Goal: Task Accomplishment & Management: Use online tool/utility

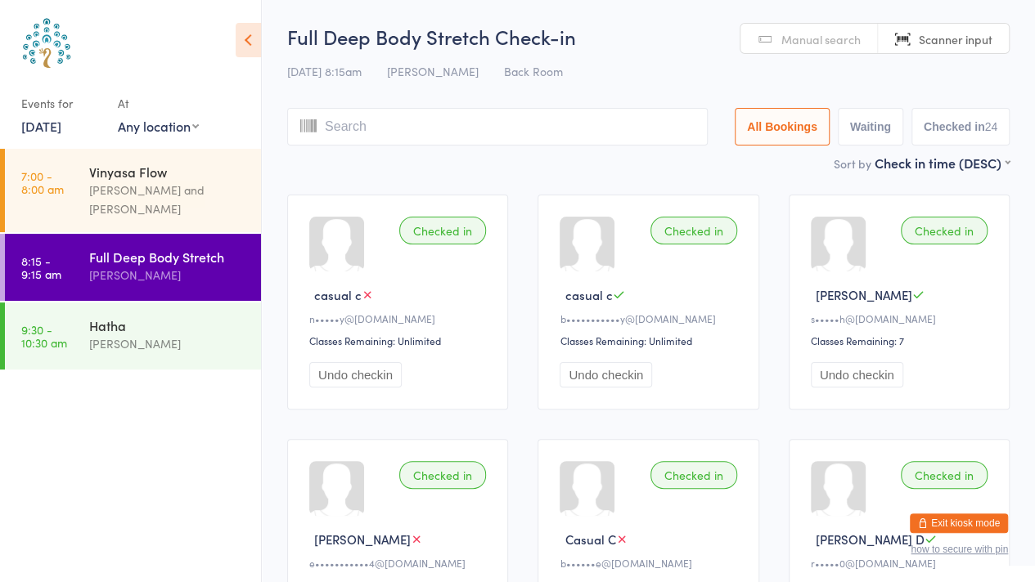
click at [172, 191] on div "[PERSON_NAME] and [PERSON_NAME]" at bounding box center [168, 200] width 158 height 38
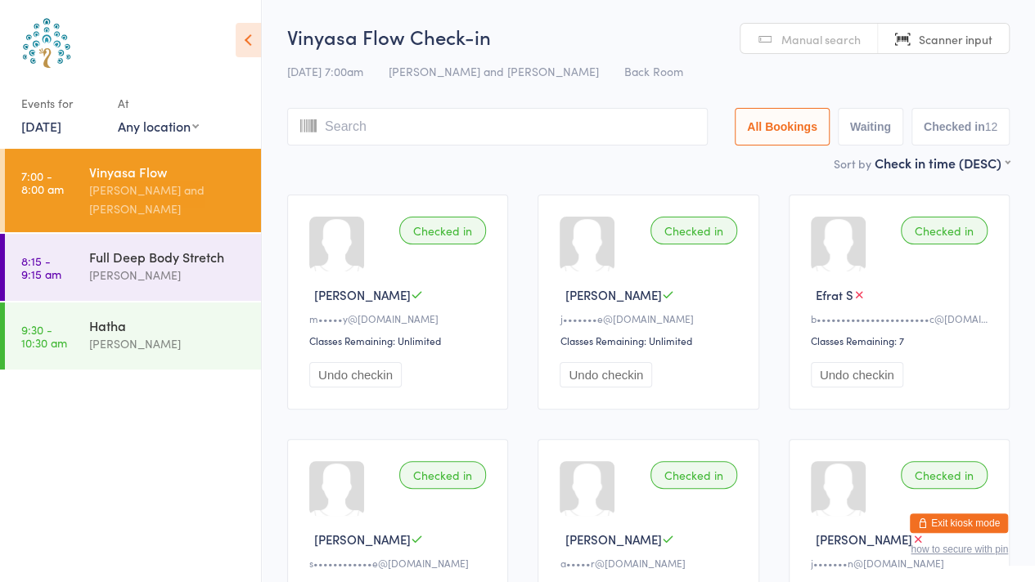
click at [129, 342] on div "[PERSON_NAME]" at bounding box center [168, 344] width 158 height 19
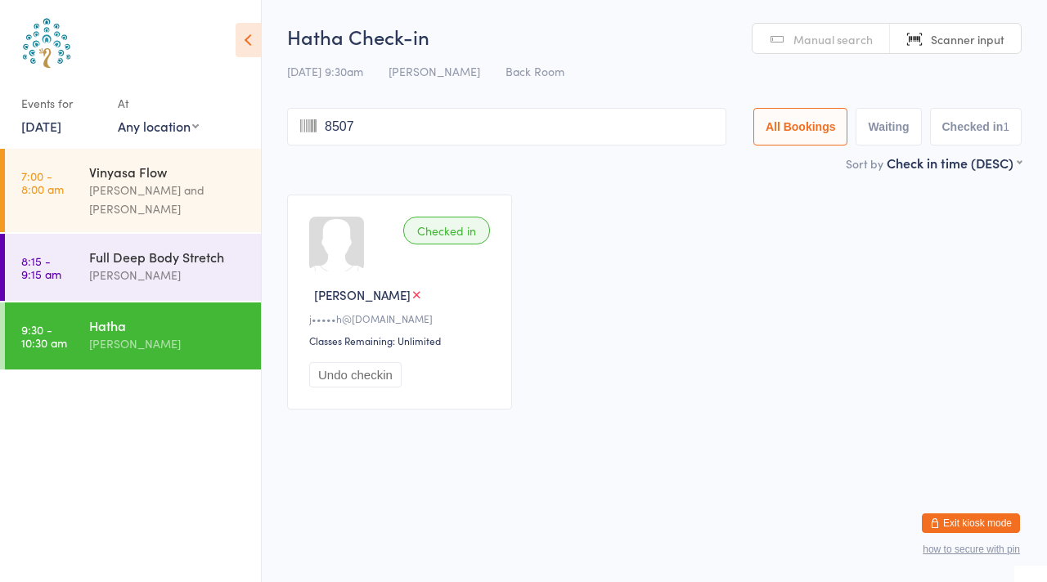
type input "8507"
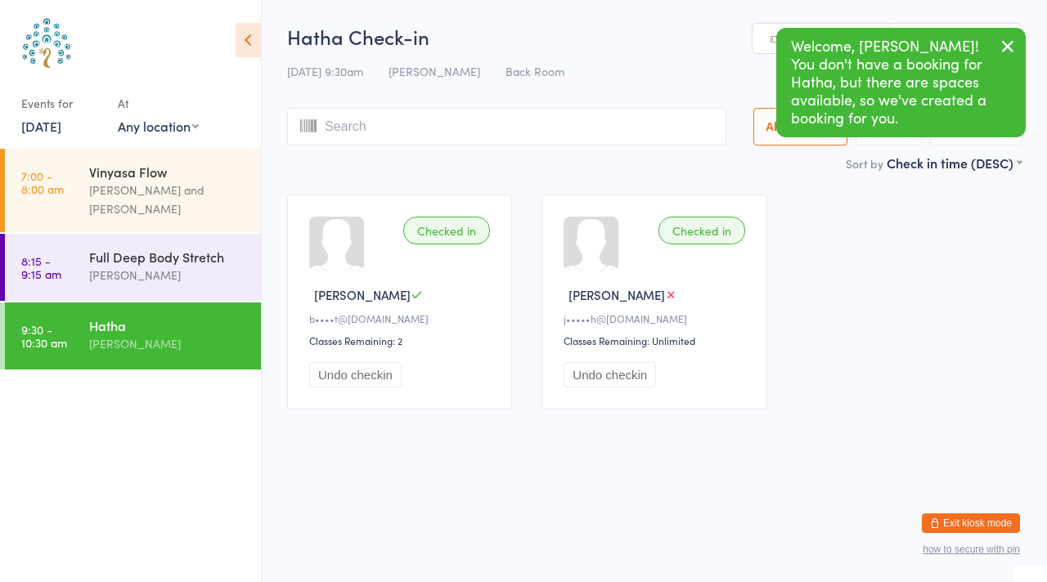
click at [1010, 54] on icon "button" at bounding box center [1008, 46] width 20 height 20
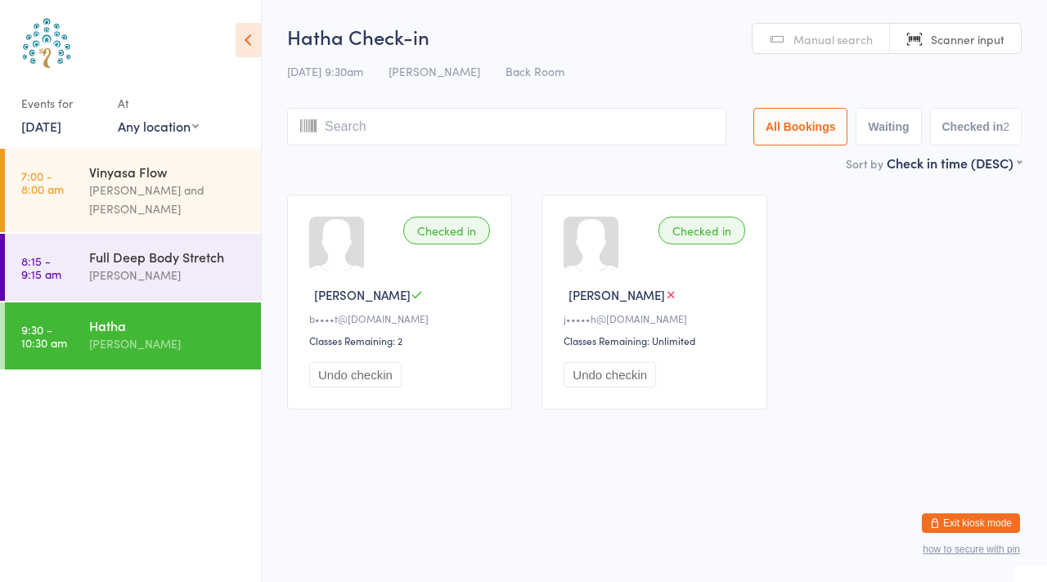
click at [838, 51] on link "Manual search" at bounding box center [821, 39] width 137 height 31
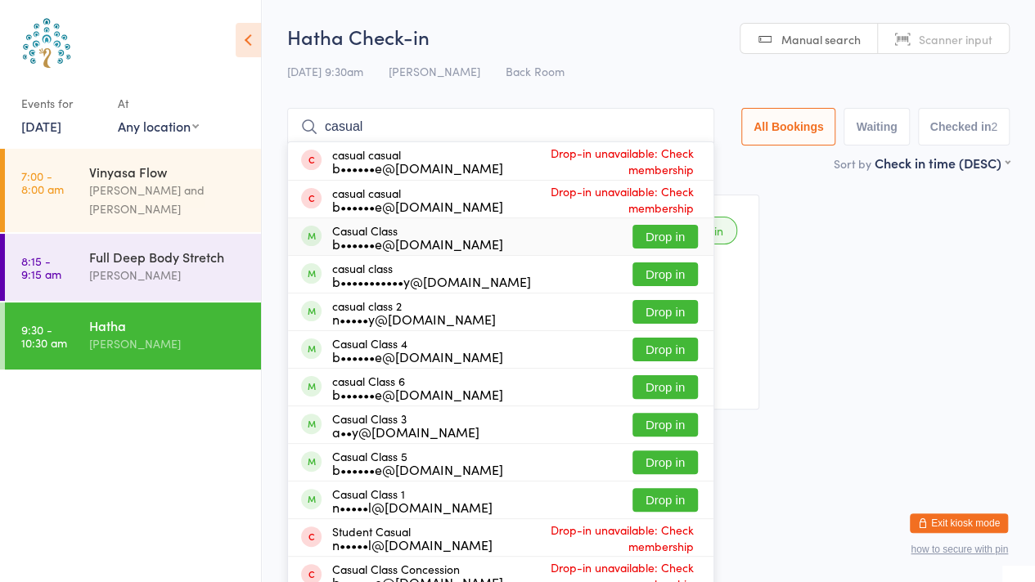
type input "casual"
click at [671, 232] on button "Drop in" at bounding box center [664, 237] width 65 height 24
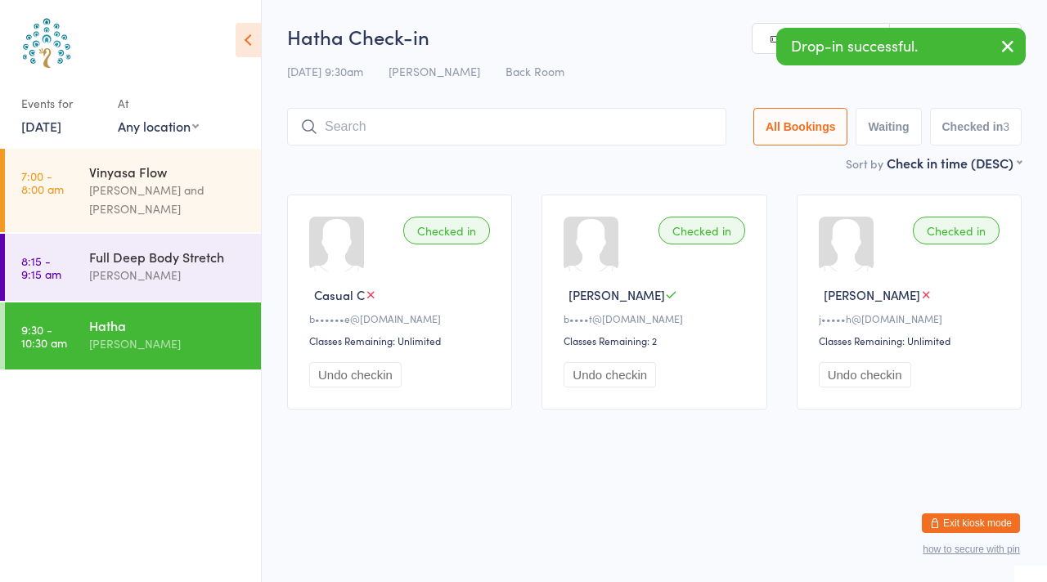
click at [1001, 48] on icon "button" at bounding box center [1008, 46] width 20 height 20
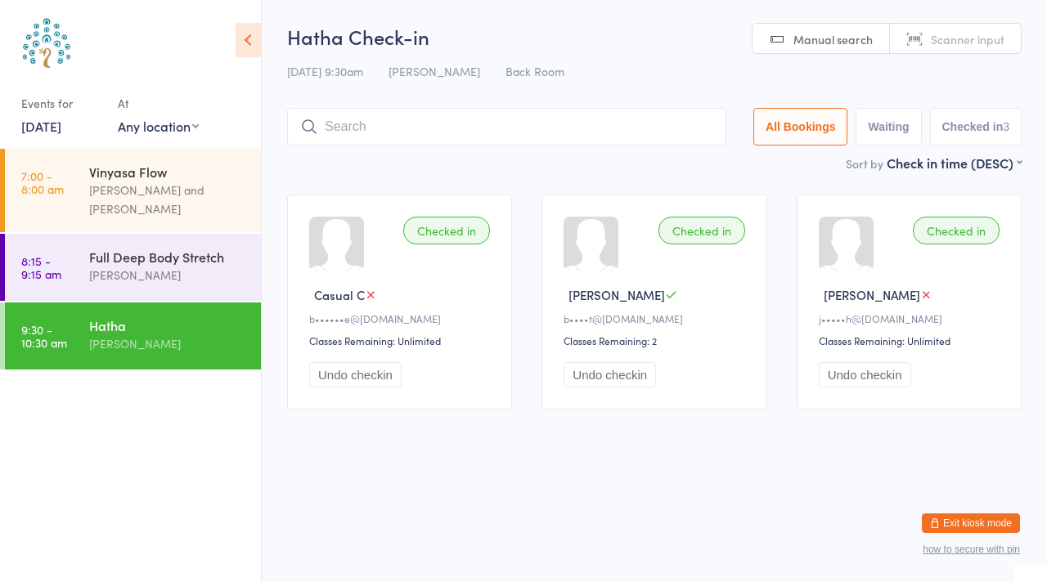
click at [973, 42] on span "Scanner input" at bounding box center [968, 39] width 74 height 16
click at [144, 282] on div "[PERSON_NAME]" at bounding box center [168, 275] width 158 height 19
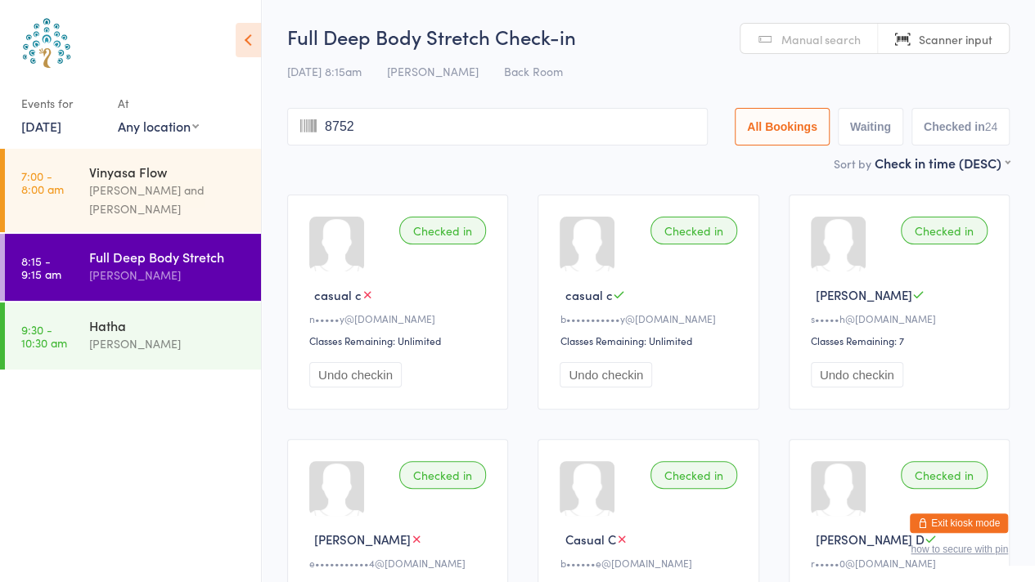
type input "8752"
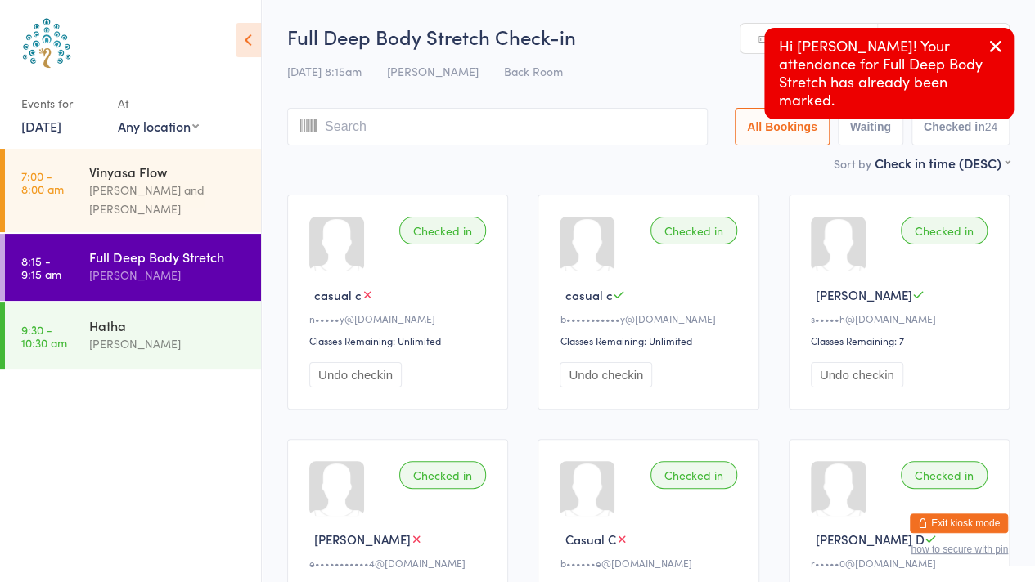
click at [985, 47] on button "button" at bounding box center [996, 48] width 36 height 38
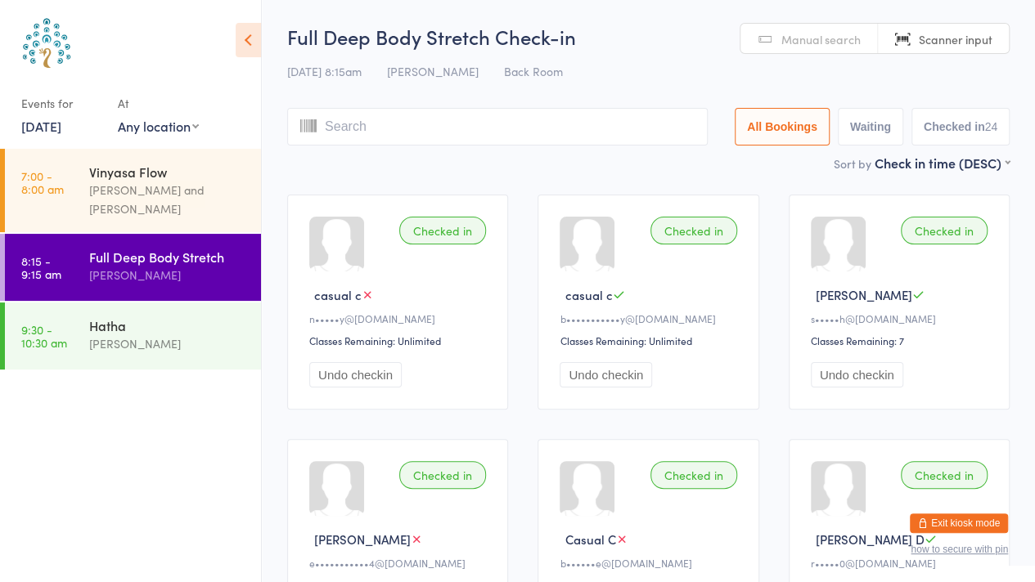
click at [330, 133] on input "search" at bounding box center [497, 127] width 420 height 38
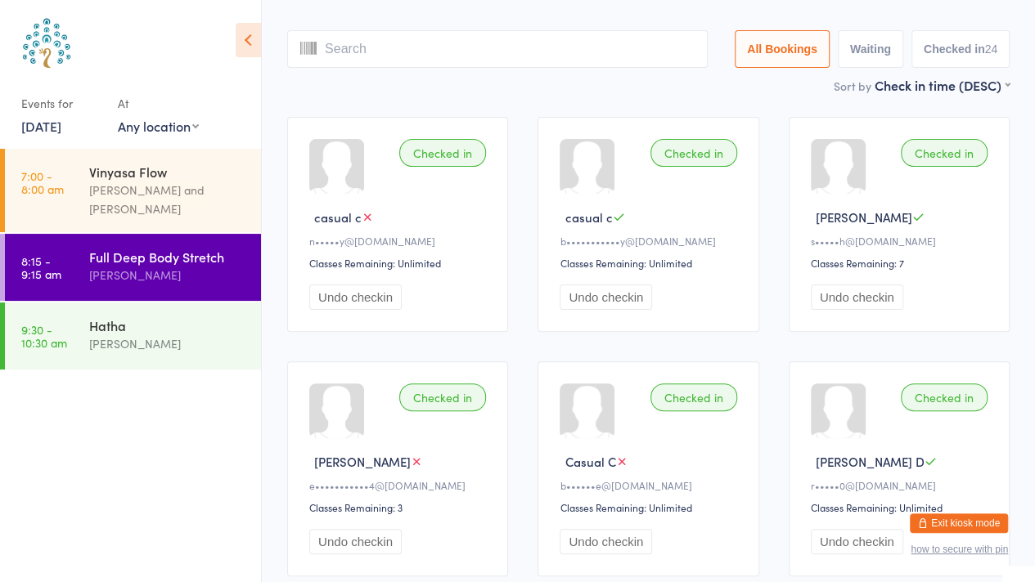
scroll to position [109, 0]
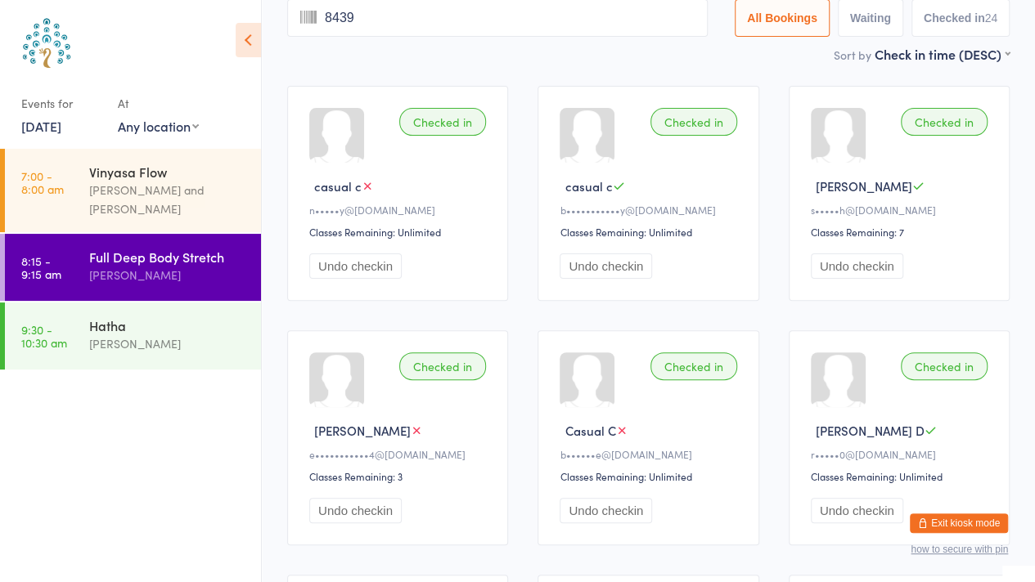
type input "8439"
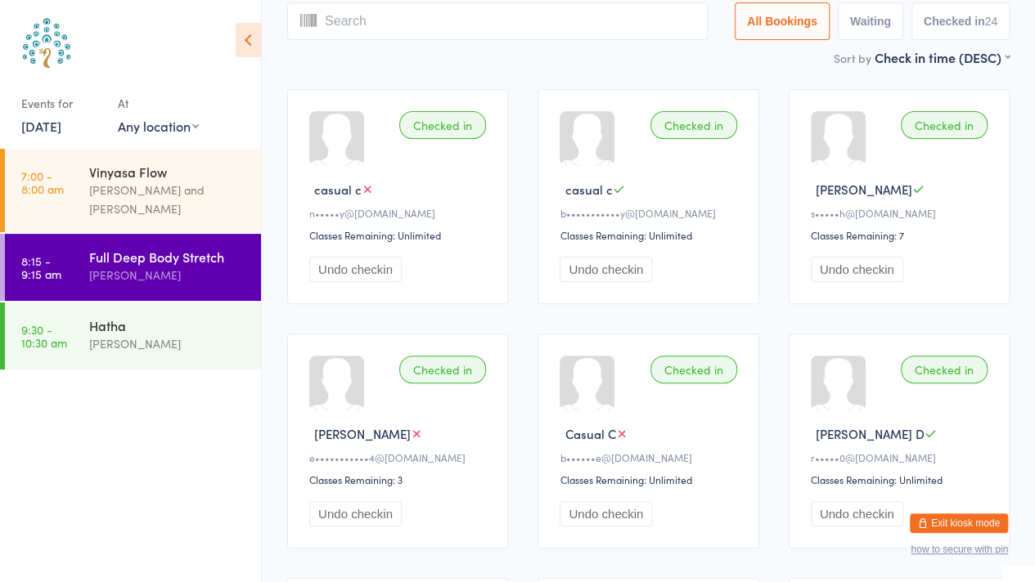
scroll to position [0, 0]
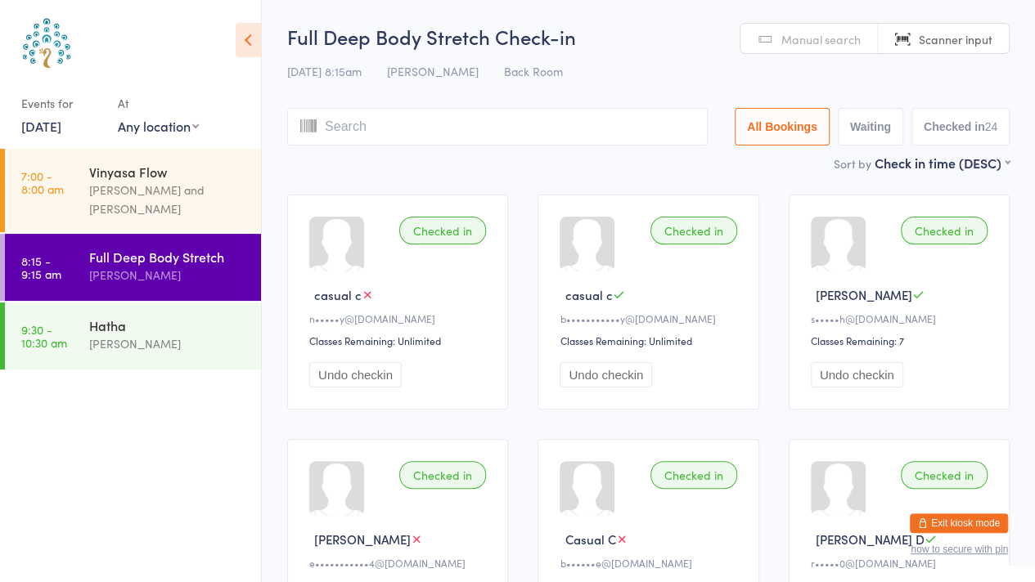
click at [818, 25] on link "Manual search" at bounding box center [808, 39] width 137 height 31
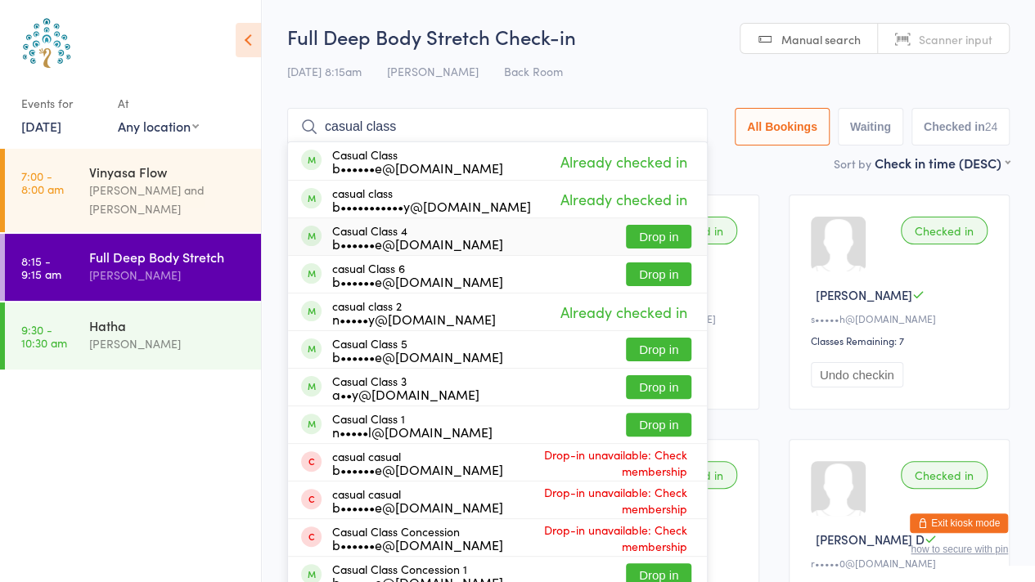
type input "casual class"
click at [666, 235] on button "Drop in" at bounding box center [658, 237] width 65 height 24
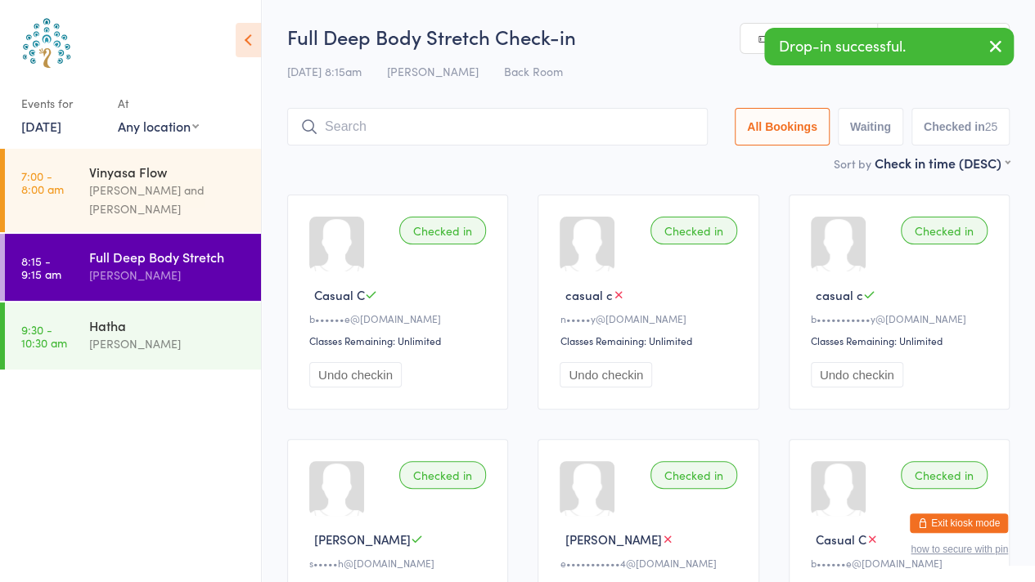
click at [996, 47] on icon "button" at bounding box center [996, 46] width 20 height 20
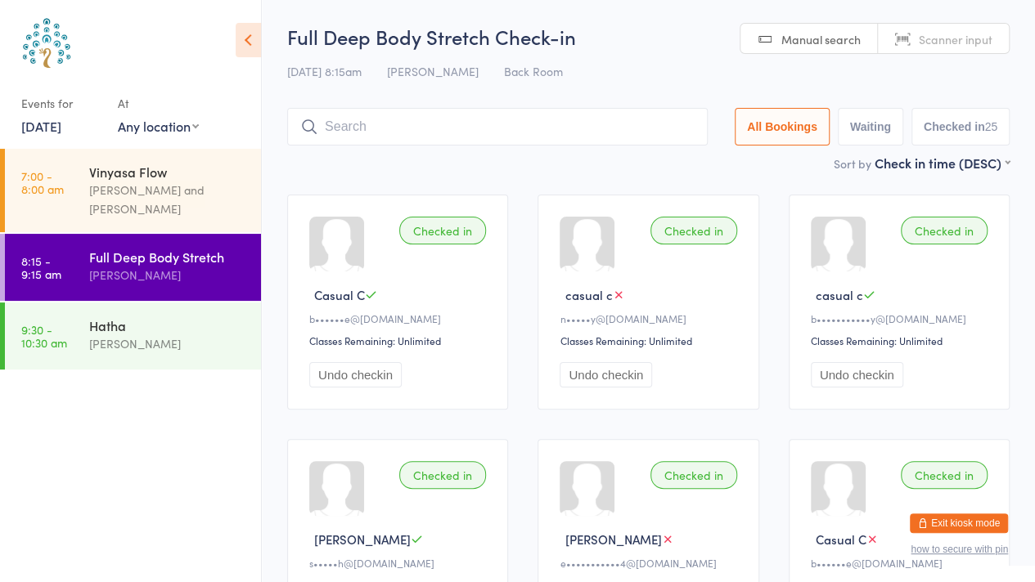
click at [550, 100] on div "Full Deep Body Stretch Check-in [DATE] 8:15am [PERSON_NAME] Back Room Manual se…" at bounding box center [648, 88] width 722 height 131
click at [414, 111] on input "search" at bounding box center [497, 126] width 420 height 38
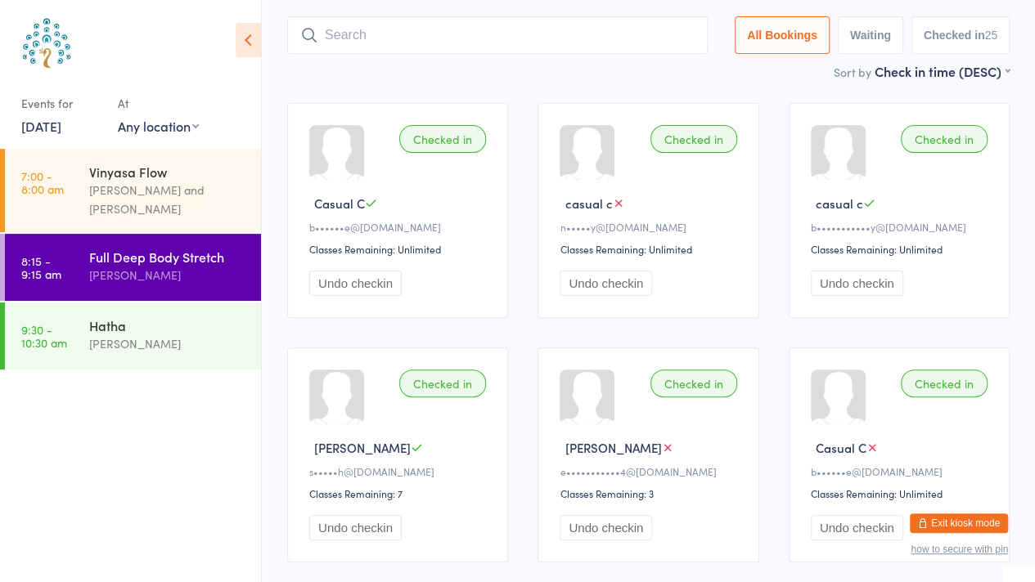
scroll to position [109, 0]
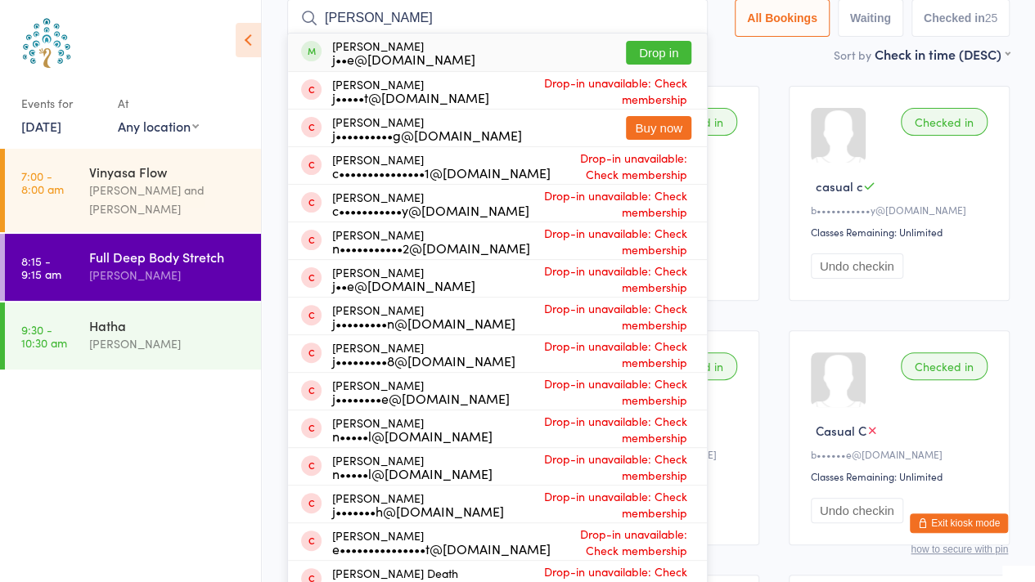
type input "[PERSON_NAME]"
click at [664, 51] on button "Drop in" at bounding box center [658, 53] width 65 height 24
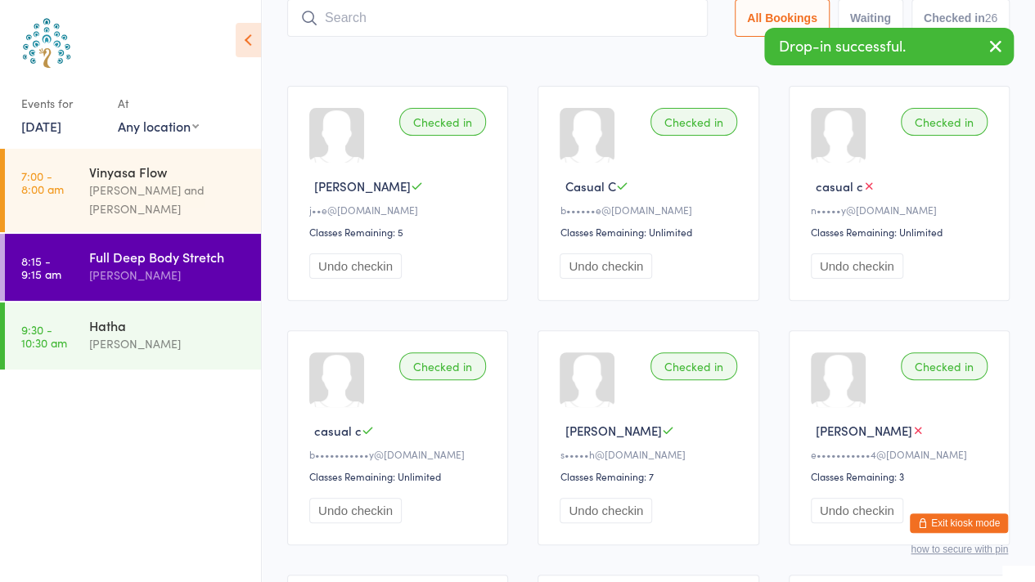
click at [992, 41] on icon "button" at bounding box center [996, 46] width 20 height 20
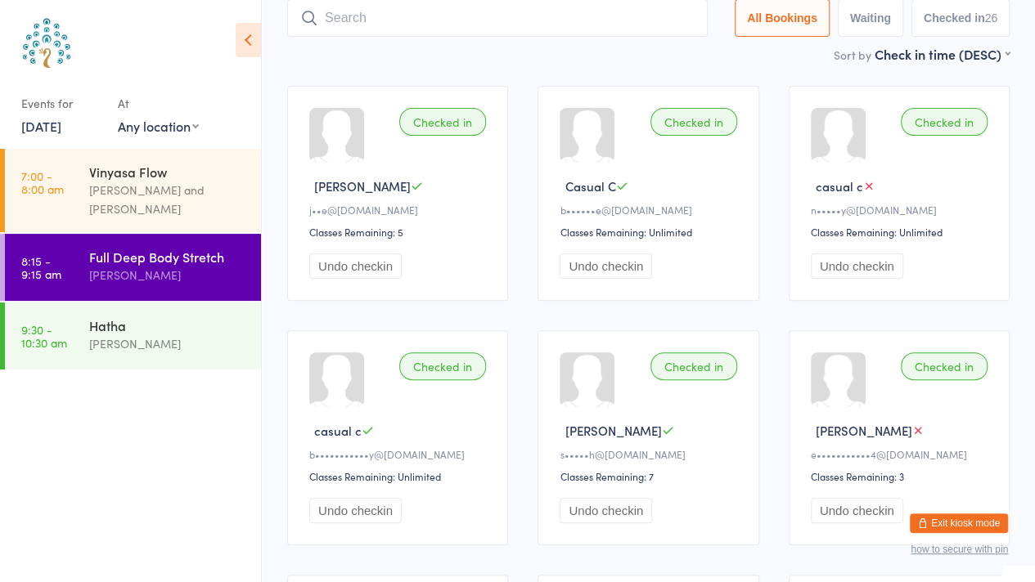
click at [427, 11] on input "search" at bounding box center [497, 18] width 420 height 38
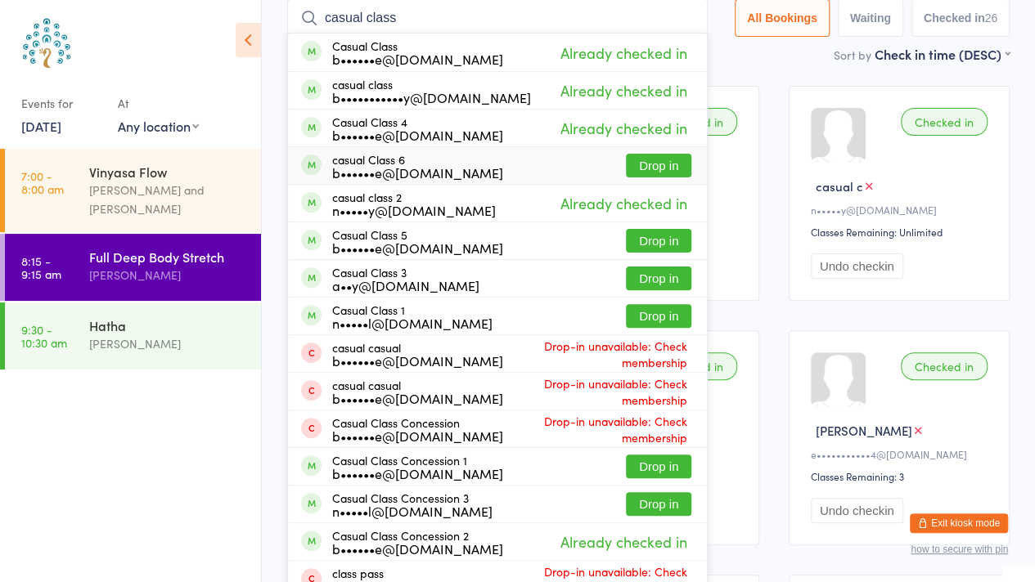
type input "casual class"
click at [648, 171] on button "Drop in" at bounding box center [658, 166] width 65 height 24
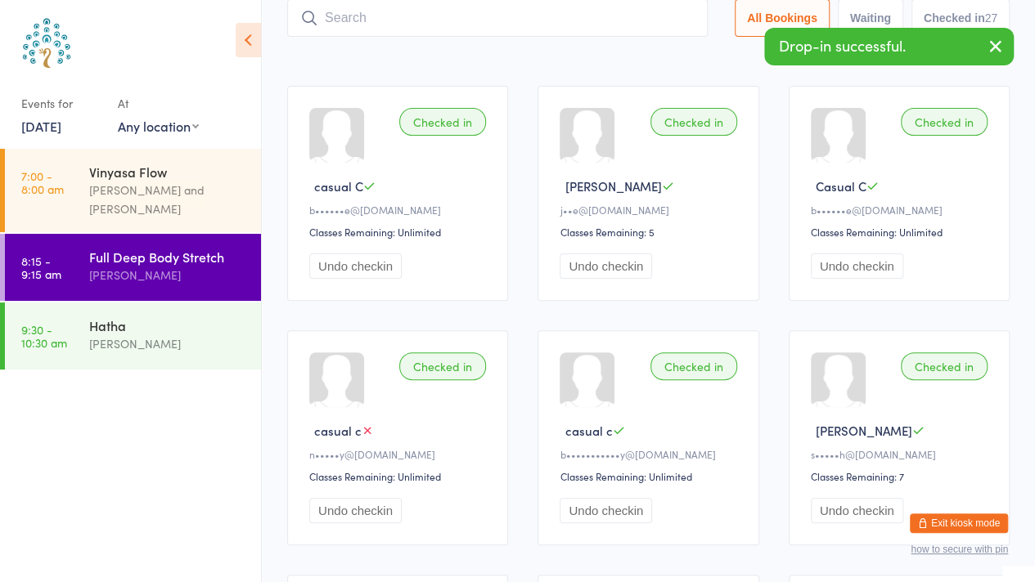
drag, startPoint x: 995, startPoint y: 43, endPoint x: 617, endPoint y: 70, distance: 378.9
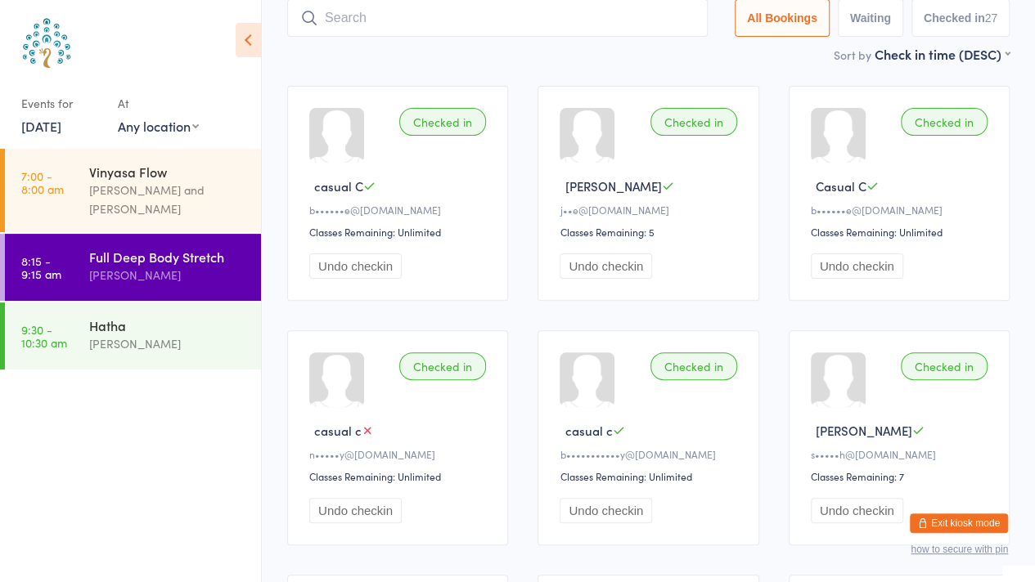
click at [150, 340] on div "[PERSON_NAME]" at bounding box center [168, 344] width 158 height 19
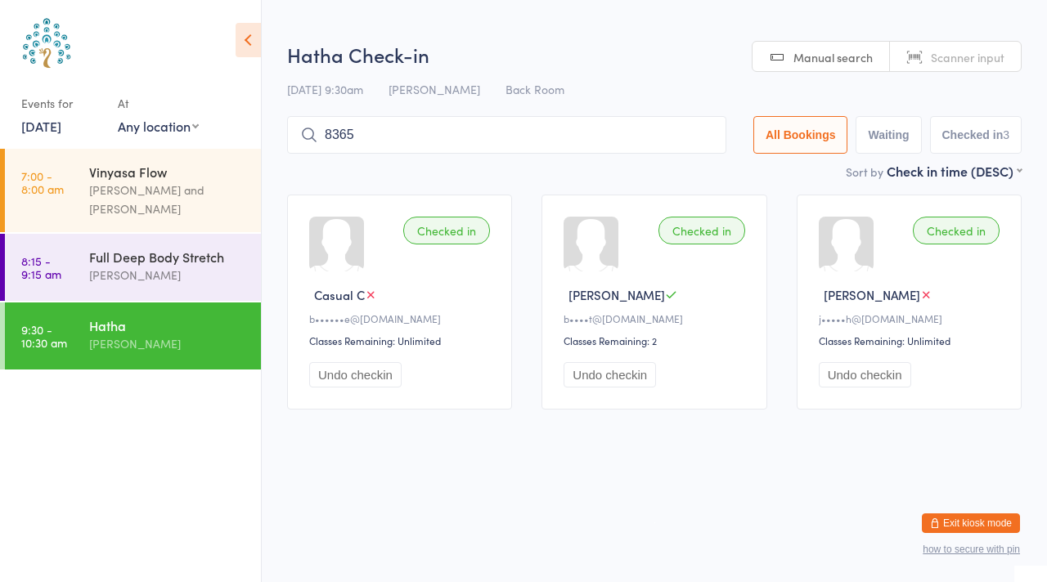
type input "8365"
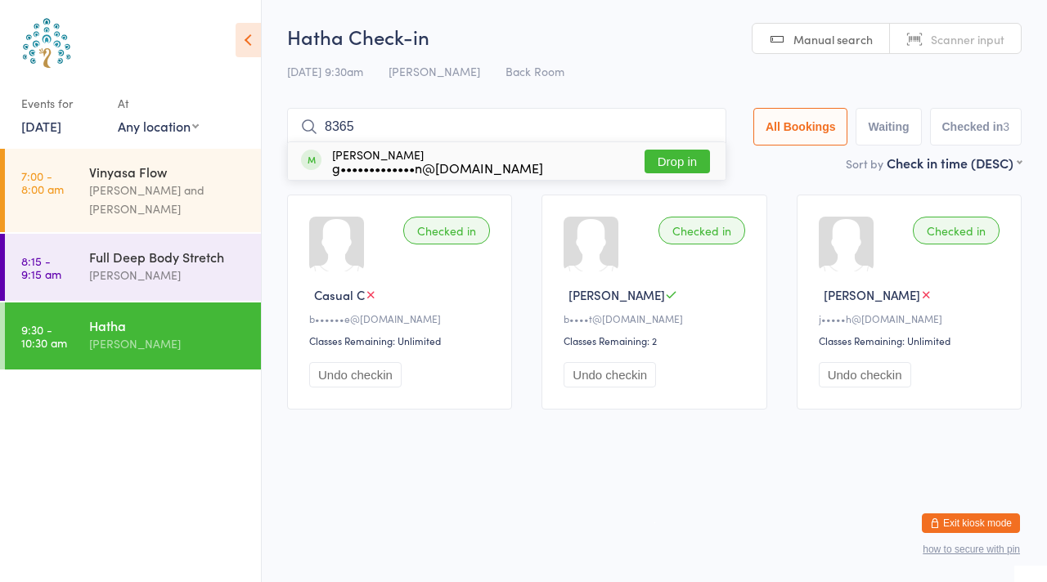
click at [675, 167] on button "Drop in" at bounding box center [677, 162] width 65 height 24
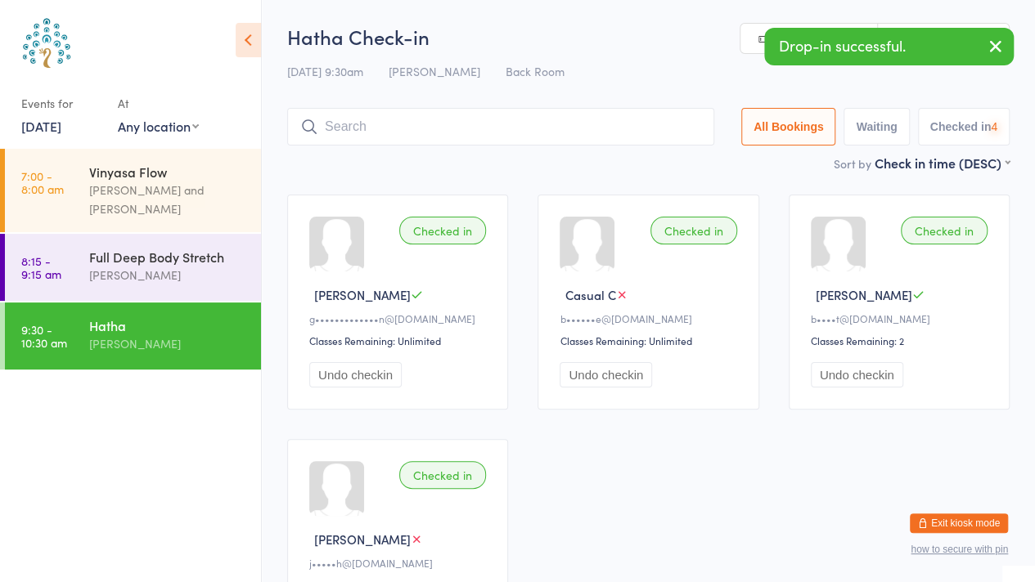
click at [995, 56] on icon "button" at bounding box center [996, 46] width 20 height 20
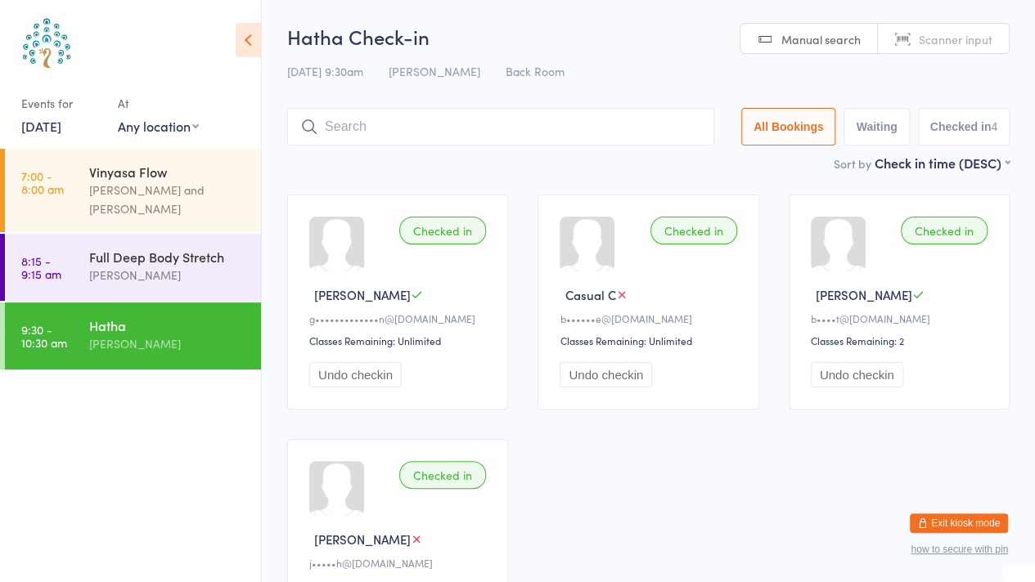
click at [963, 51] on link "Scanner input" at bounding box center [943, 39] width 131 height 31
type input "8430"
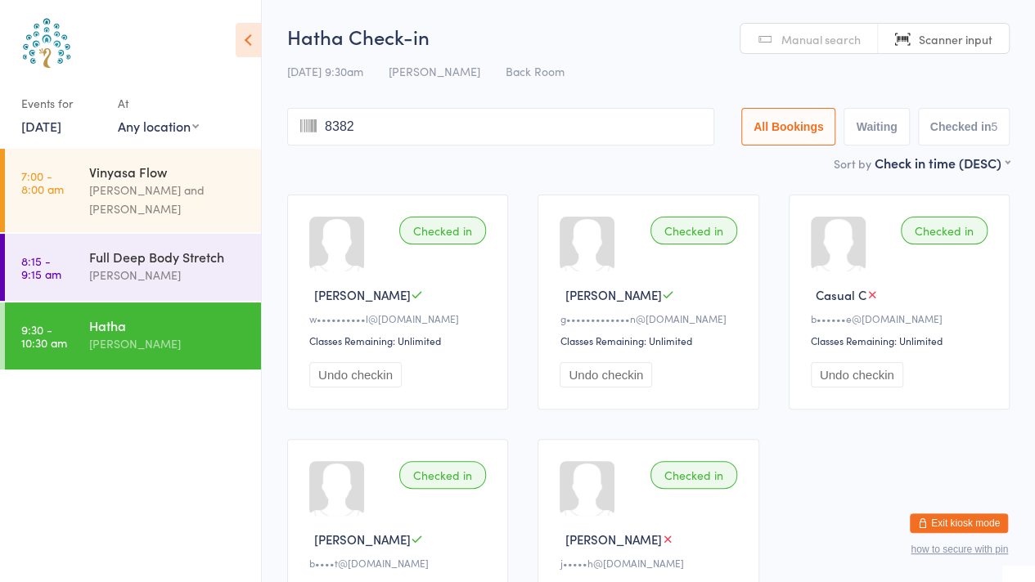
type input "8382"
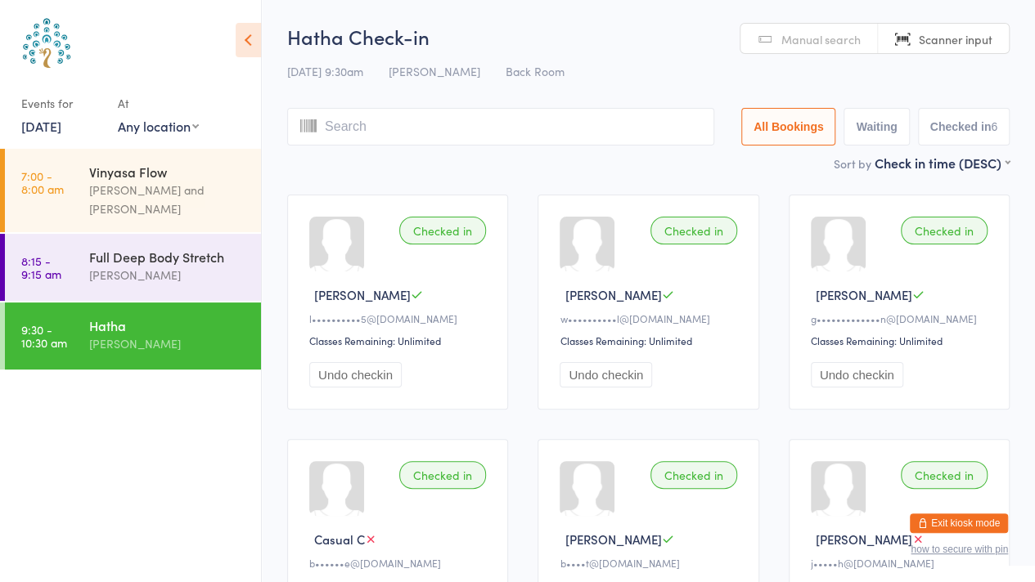
click at [810, 38] on span "Manual search" at bounding box center [820, 39] width 79 height 16
type input "casual class"
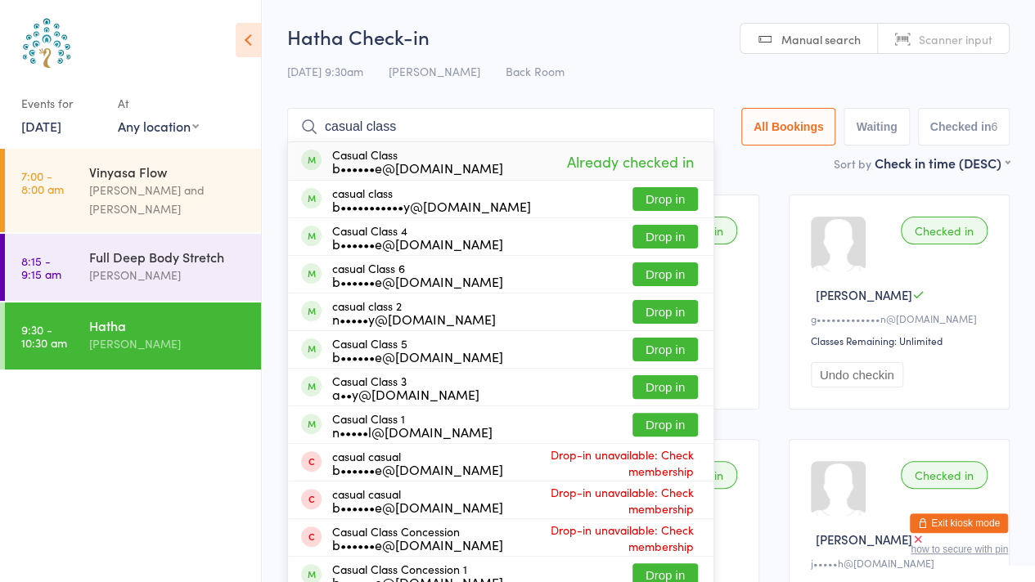
click at [149, 277] on div "[PERSON_NAME]" at bounding box center [168, 275] width 158 height 19
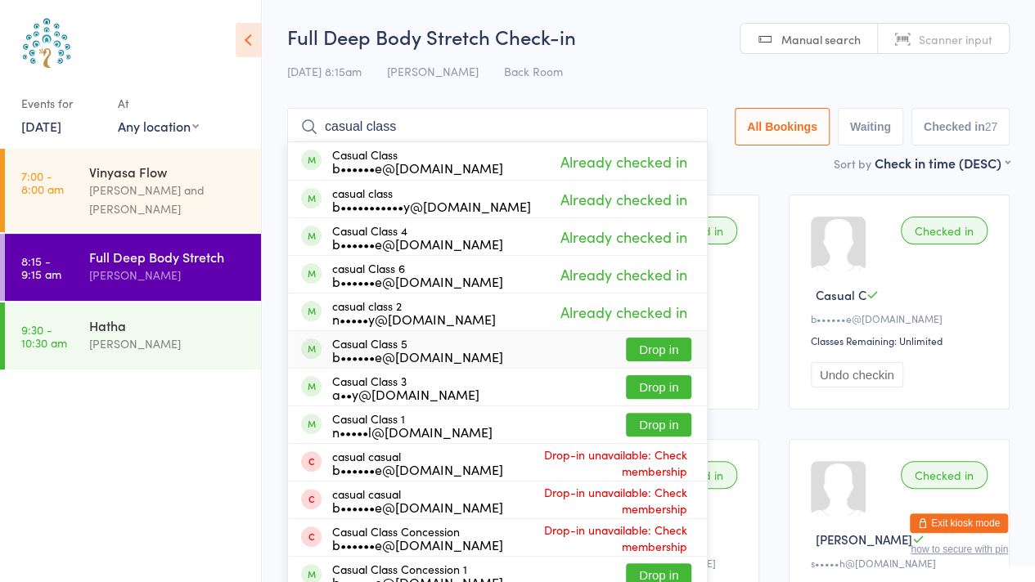
type input "casual class"
click at [674, 343] on button "Drop in" at bounding box center [658, 350] width 65 height 24
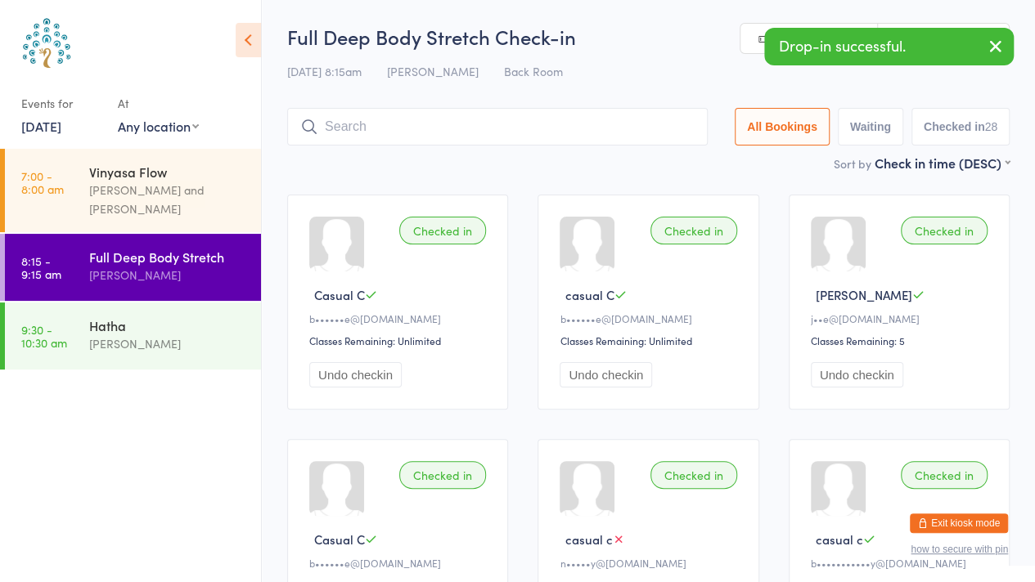
click at [993, 46] on icon "button" at bounding box center [996, 46] width 20 height 20
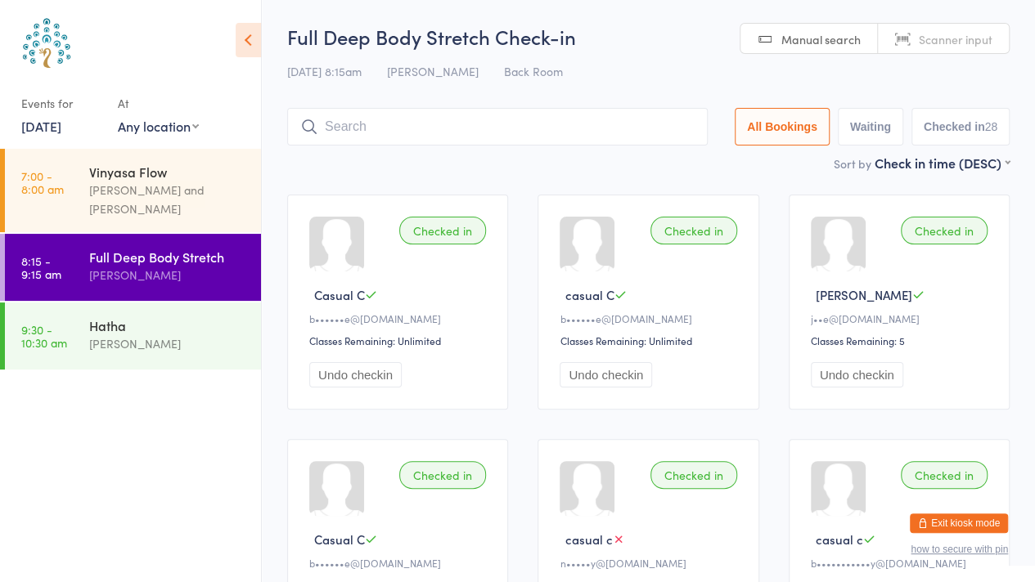
click at [634, 78] on div "[DATE] 8:15am [PERSON_NAME] Back Room" at bounding box center [648, 71] width 722 height 27
click at [187, 342] on div "[PERSON_NAME]" at bounding box center [168, 344] width 158 height 19
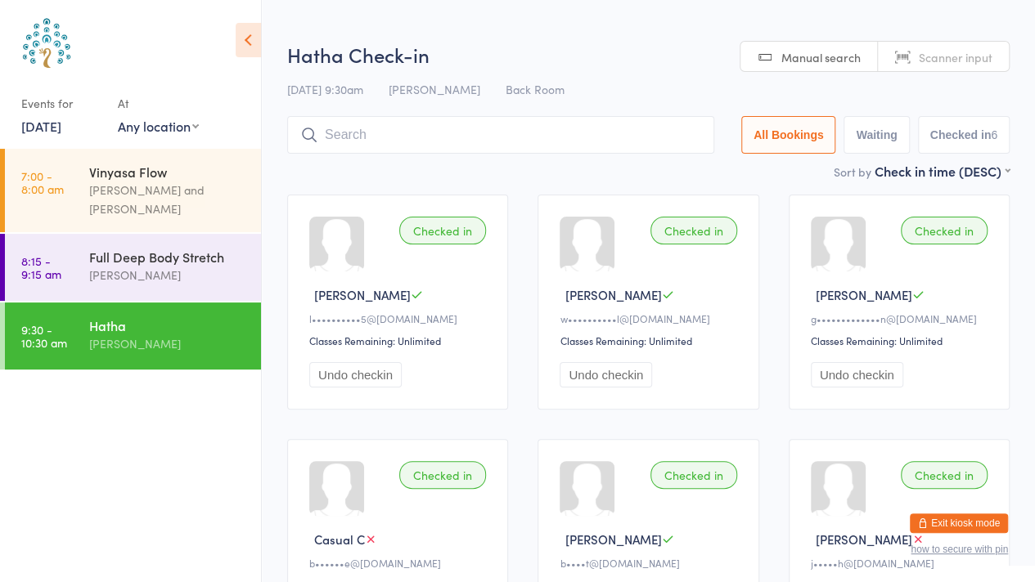
click at [956, 50] on span "Scanner input" at bounding box center [956, 57] width 74 height 16
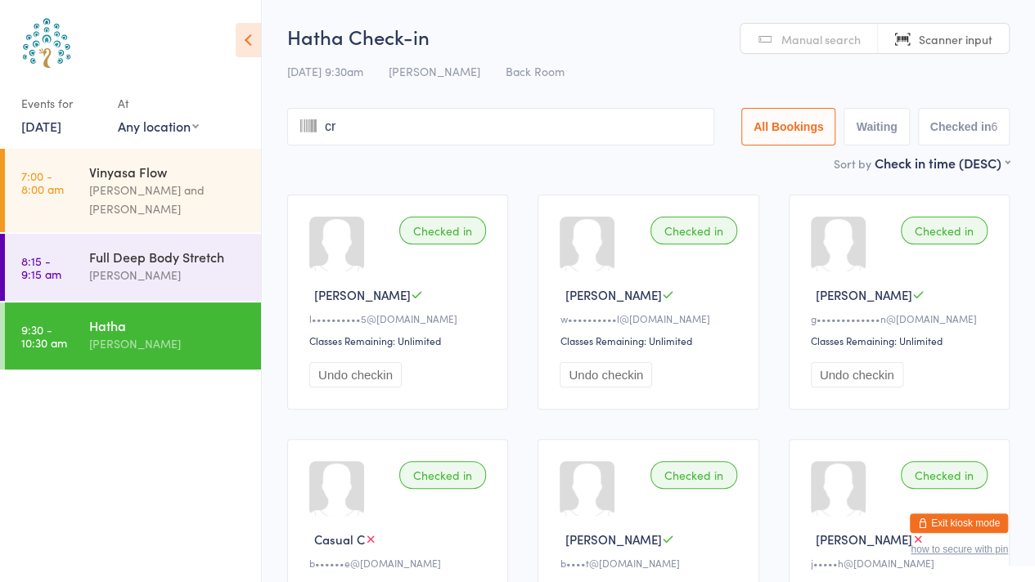
type input "cra"
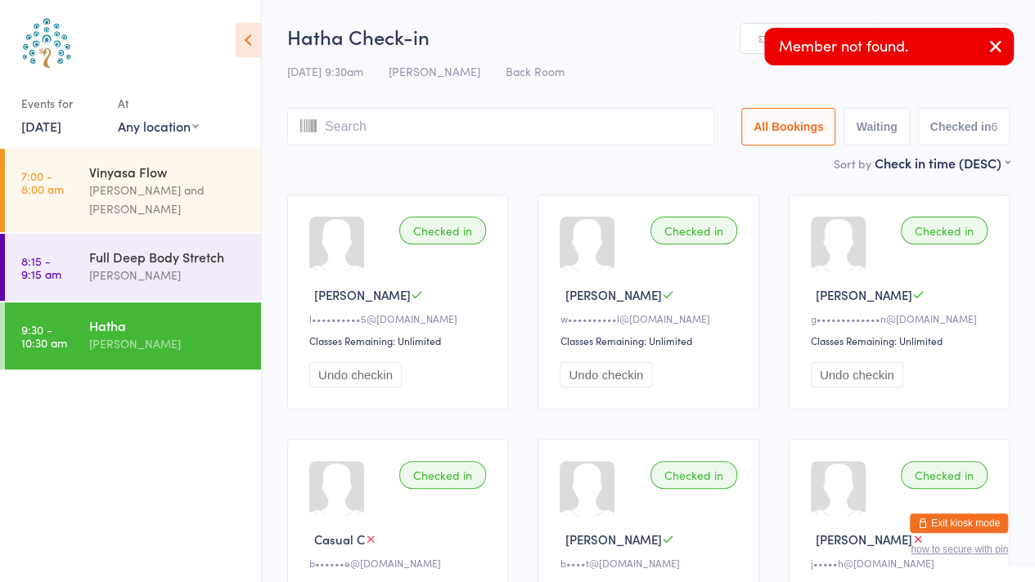
type input "n"
click at [1011, 48] on button "button" at bounding box center [996, 48] width 36 height 38
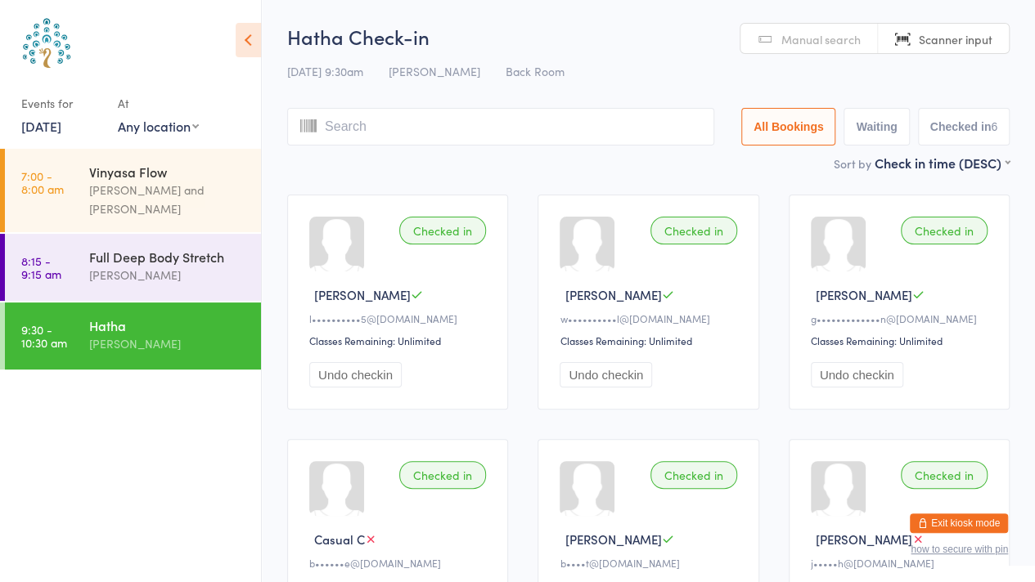
click at [838, 46] on span "Manual search" at bounding box center [820, 39] width 79 height 16
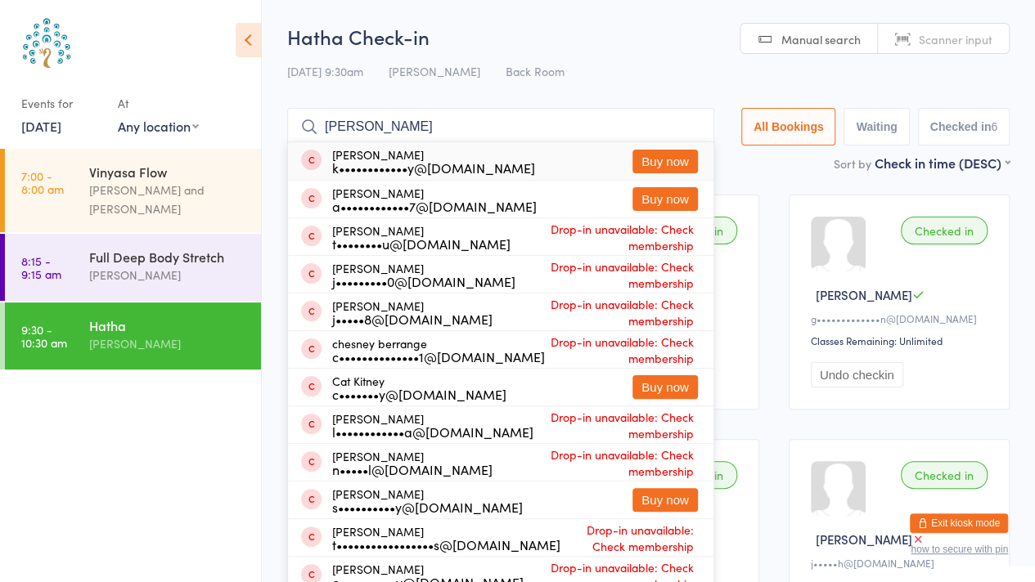
type input "[PERSON_NAME]"
click at [650, 159] on button "Buy now" at bounding box center [664, 162] width 65 height 24
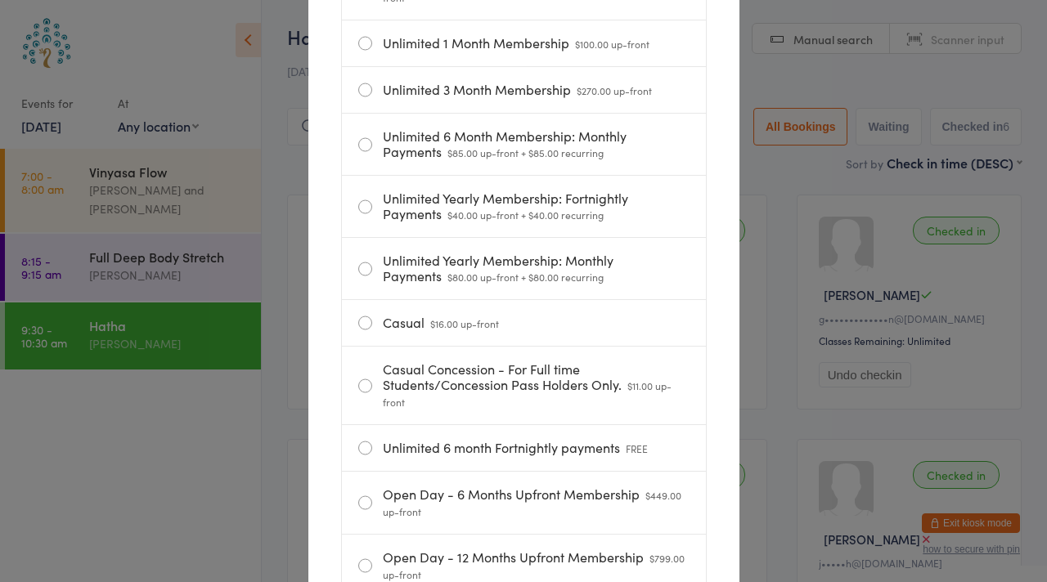
scroll to position [537, 0]
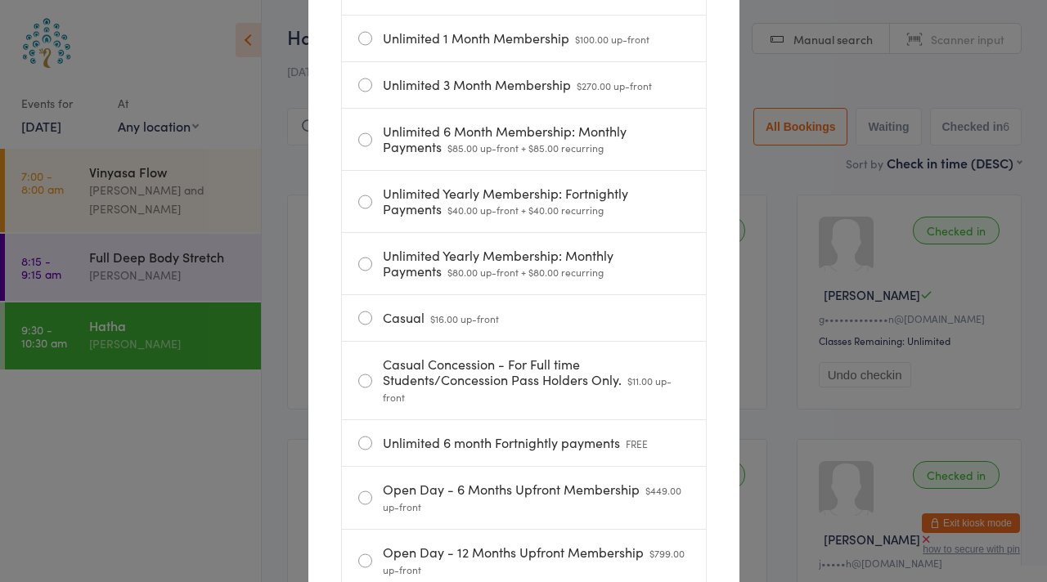
click at [430, 322] on span "$16.00 up-front" at bounding box center [464, 319] width 69 height 14
click at [0, 0] on input "Casual $16.00 up-front" at bounding box center [0, 0] width 0 height 0
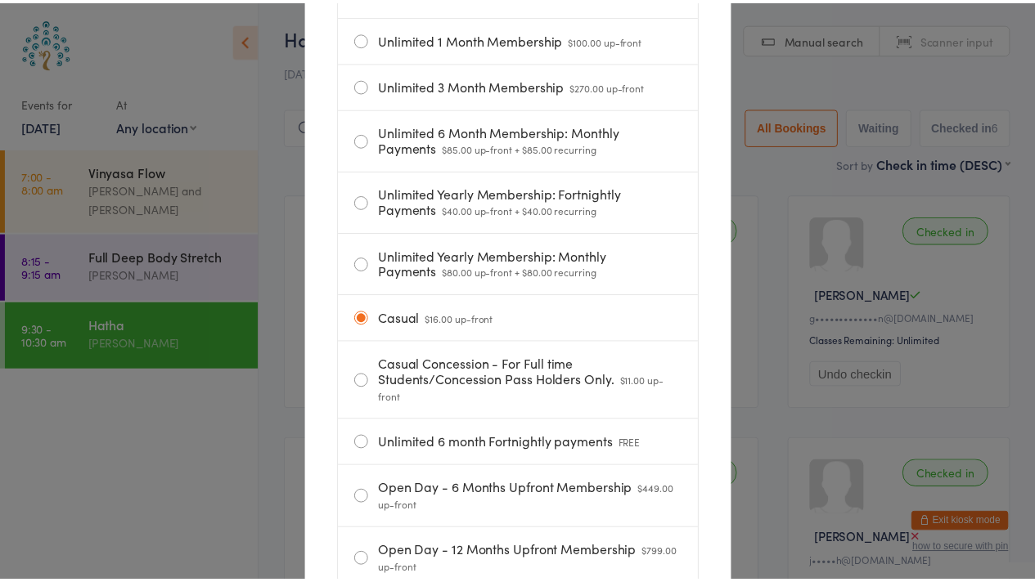
scroll to position [751, 0]
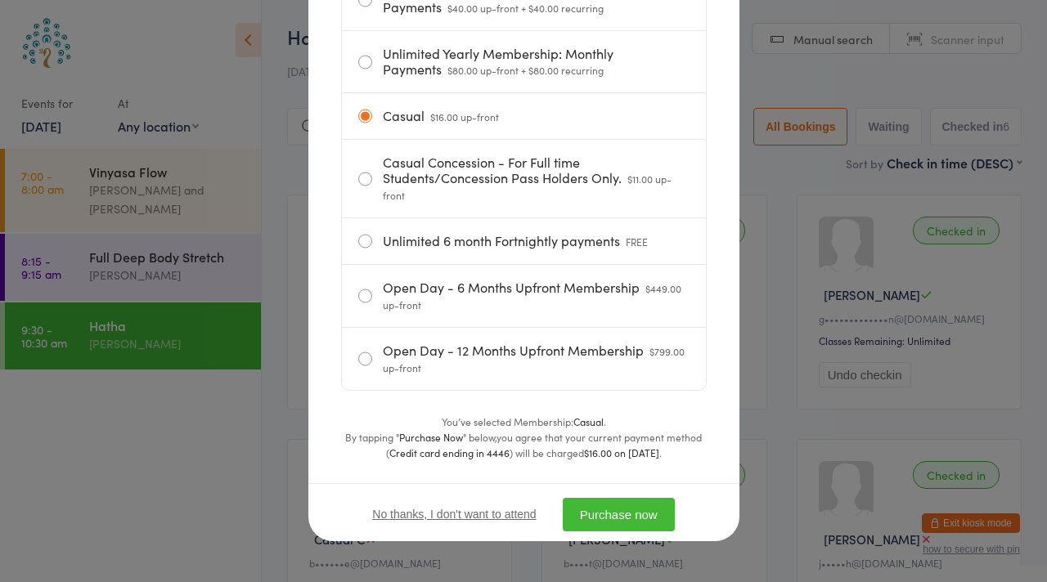
click at [631, 519] on button "Purchase now" at bounding box center [619, 515] width 112 height 34
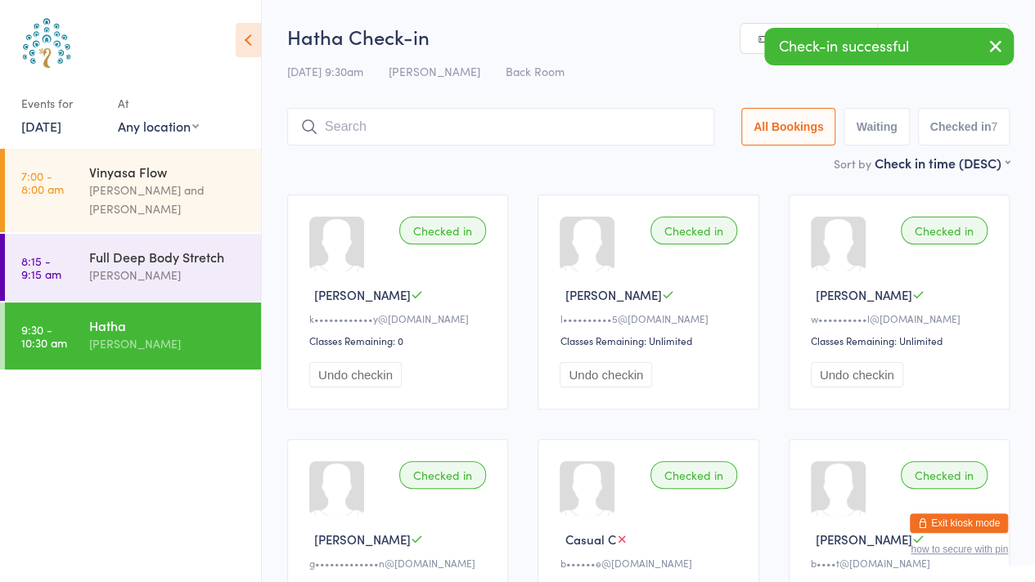
click at [994, 52] on icon "button" at bounding box center [996, 46] width 20 height 20
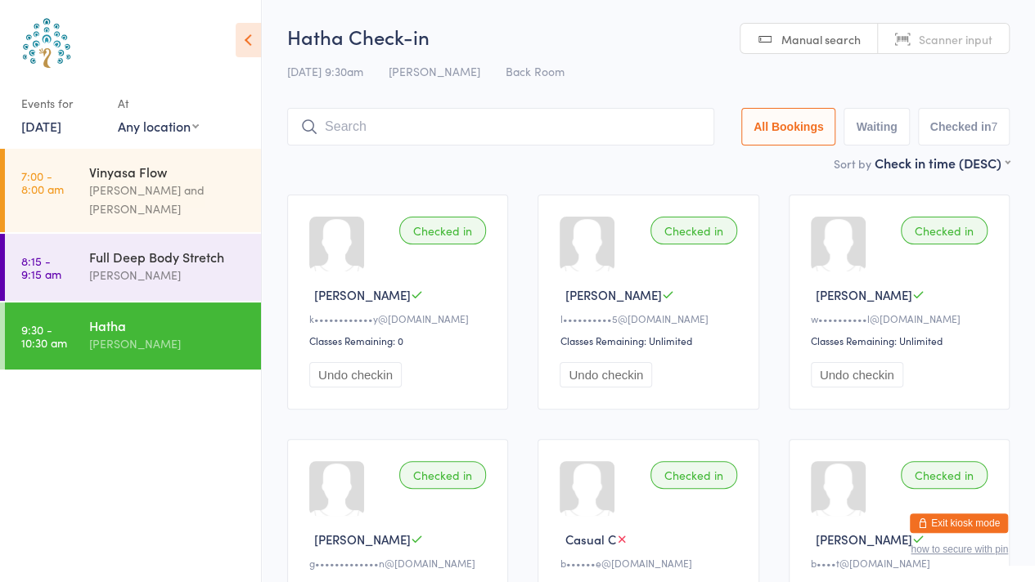
click at [957, 43] on span "Scanner input" at bounding box center [956, 39] width 74 height 16
type input "7923"
type input "8556"
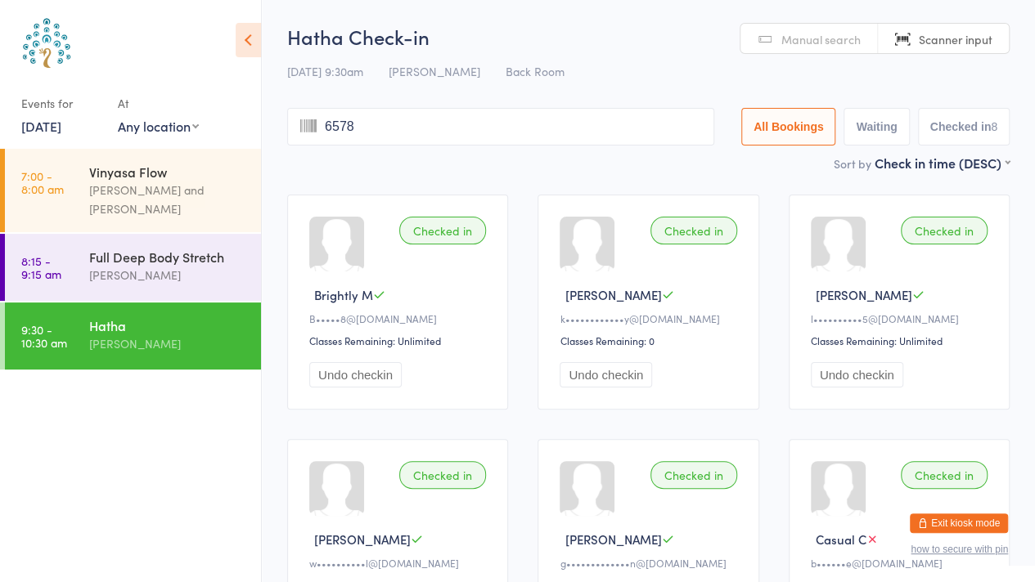
type input "6578"
click at [800, 38] on span "Manual search" at bounding box center [820, 39] width 79 height 16
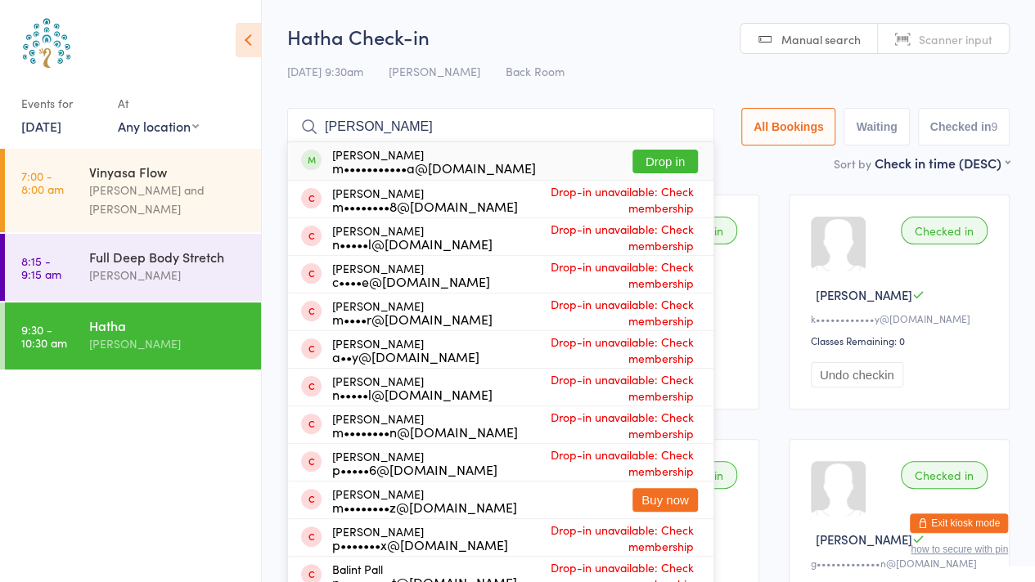
type input "[PERSON_NAME]"
click at [669, 164] on button "Drop in" at bounding box center [664, 162] width 65 height 24
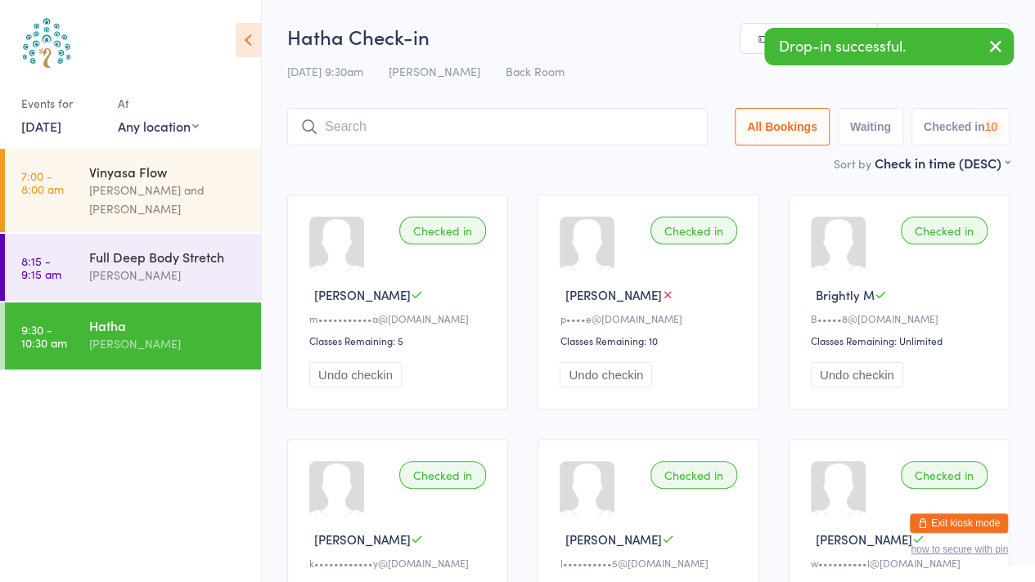
click at [988, 53] on icon "button" at bounding box center [996, 46] width 20 height 20
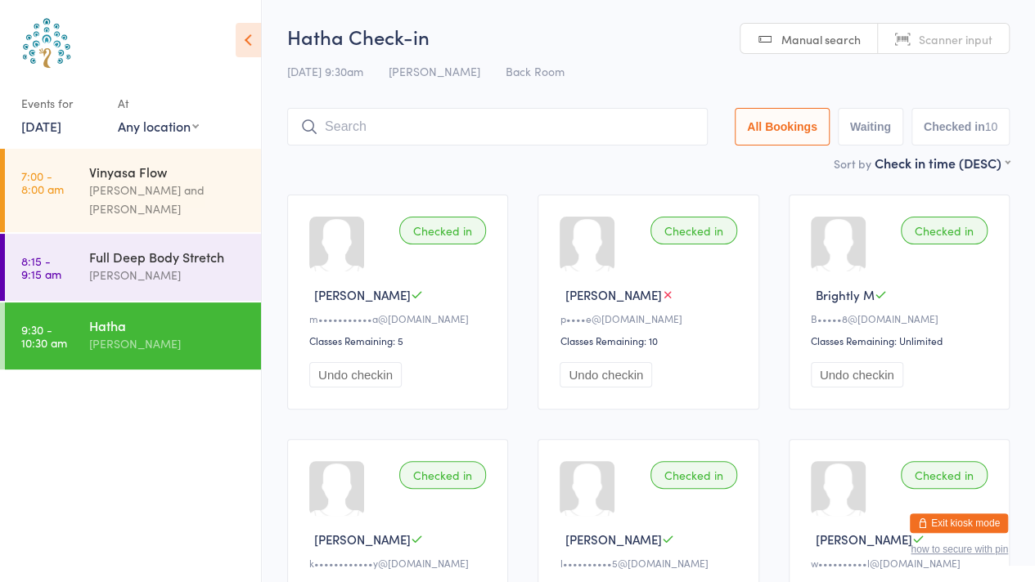
click at [929, 37] on span "Scanner input" at bounding box center [956, 39] width 74 height 16
click at [789, 38] on span "Manual search" at bounding box center [820, 39] width 79 height 16
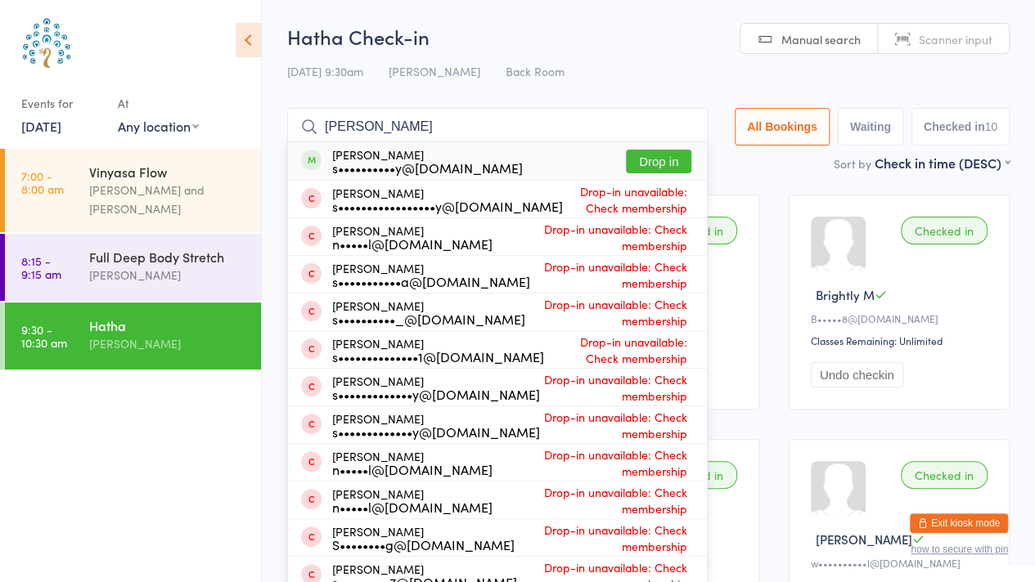
type input "[PERSON_NAME]"
click at [661, 172] on button "Drop in" at bounding box center [658, 162] width 65 height 24
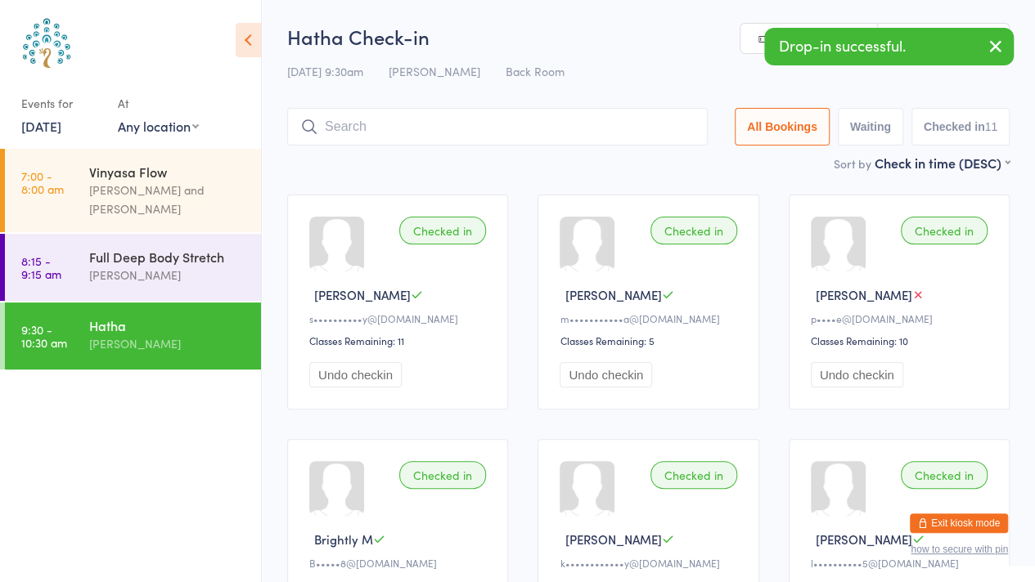
click at [990, 56] on button "button" at bounding box center [996, 48] width 36 height 38
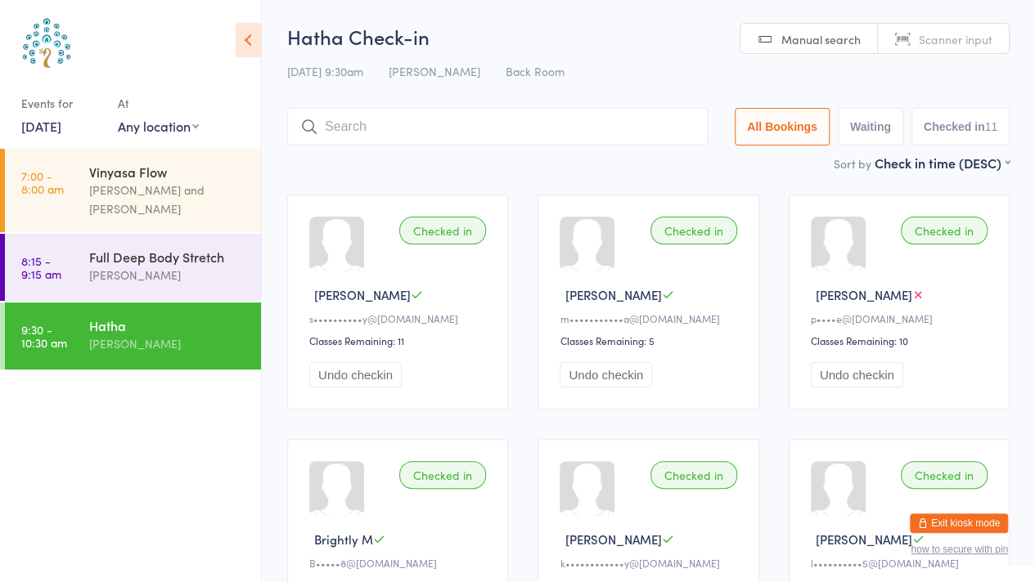
click at [925, 34] on span "Scanner input" at bounding box center [956, 39] width 74 height 16
